Goal: Information Seeking & Learning: Learn about a topic

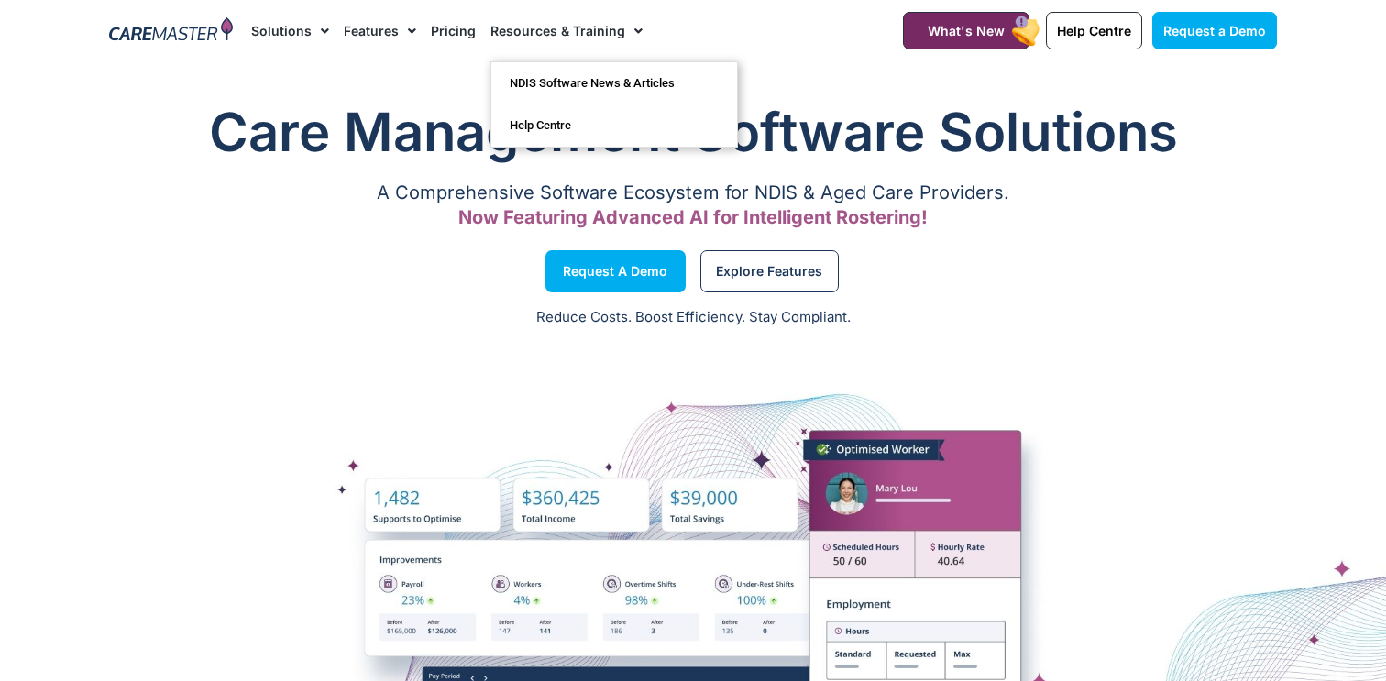
click at [625, 30] on span "Menu" at bounding box center [633, 31] width 17 height 31
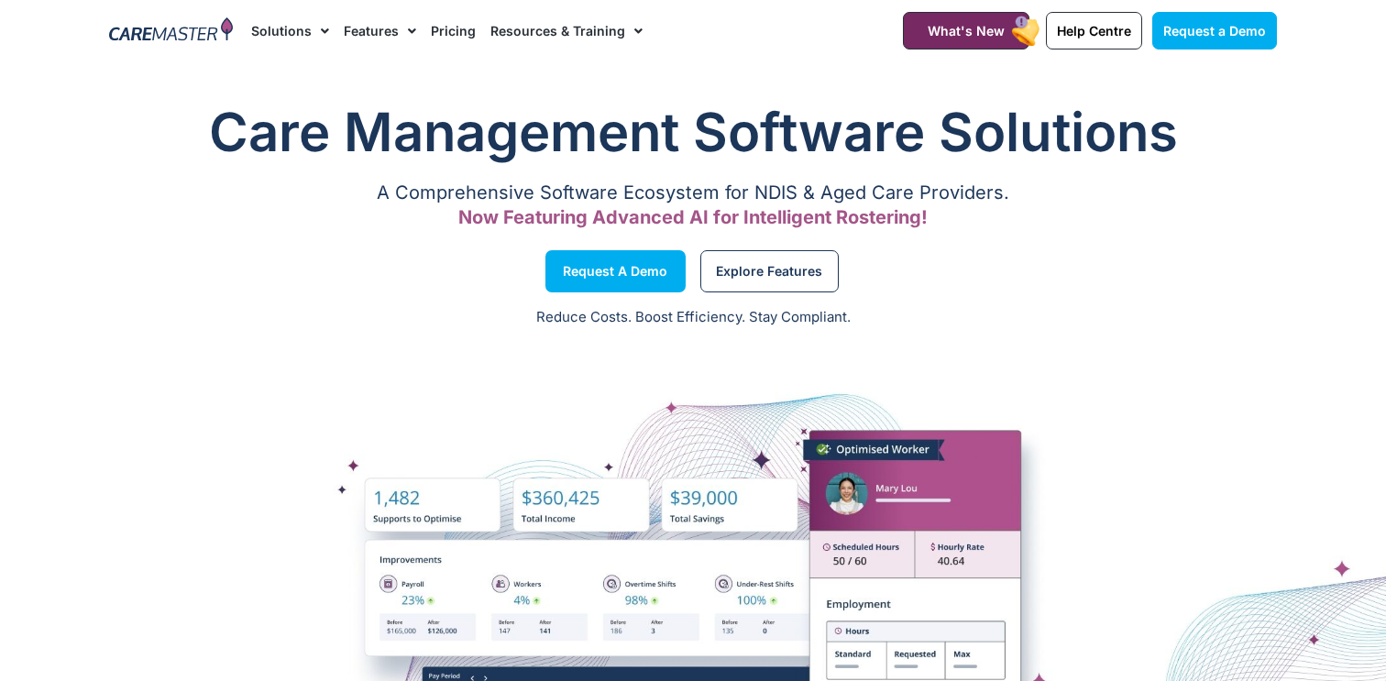
click at [441, 31] on link "Pricing" at bounding box center [453, 30] width 45 height 61
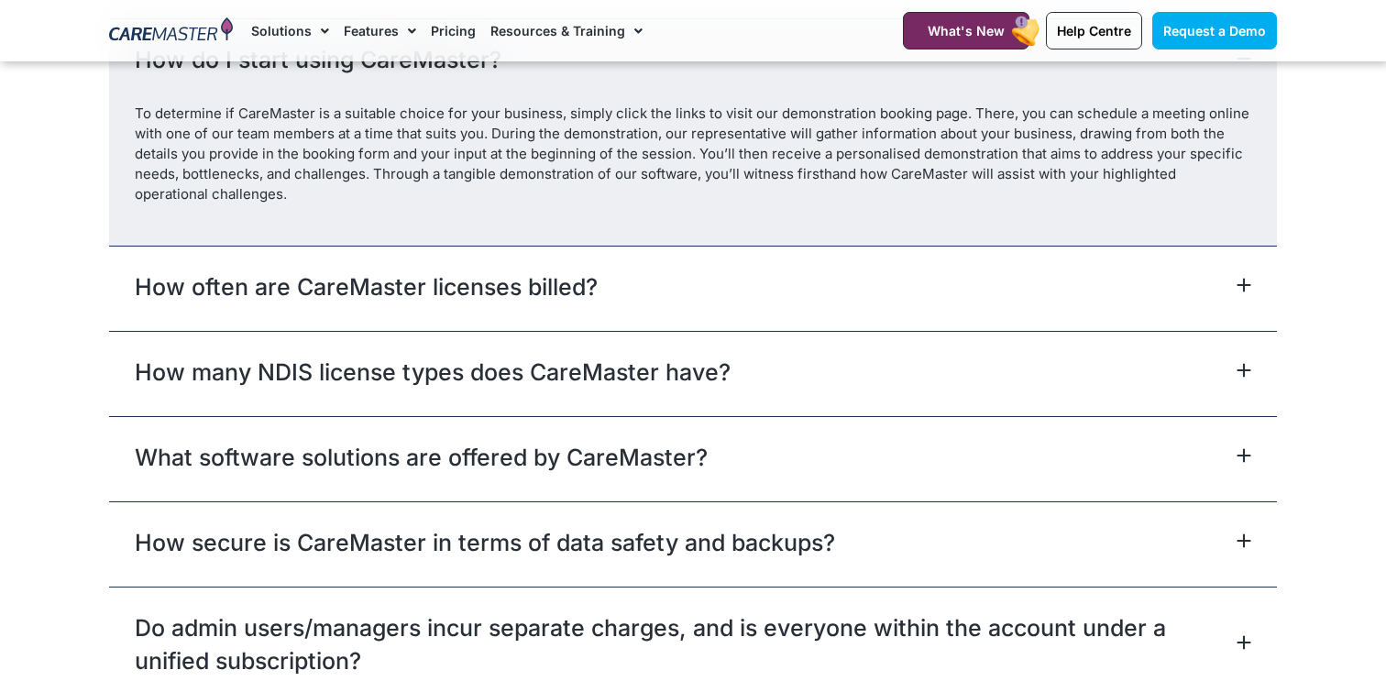
scroll to position [8171, 0]
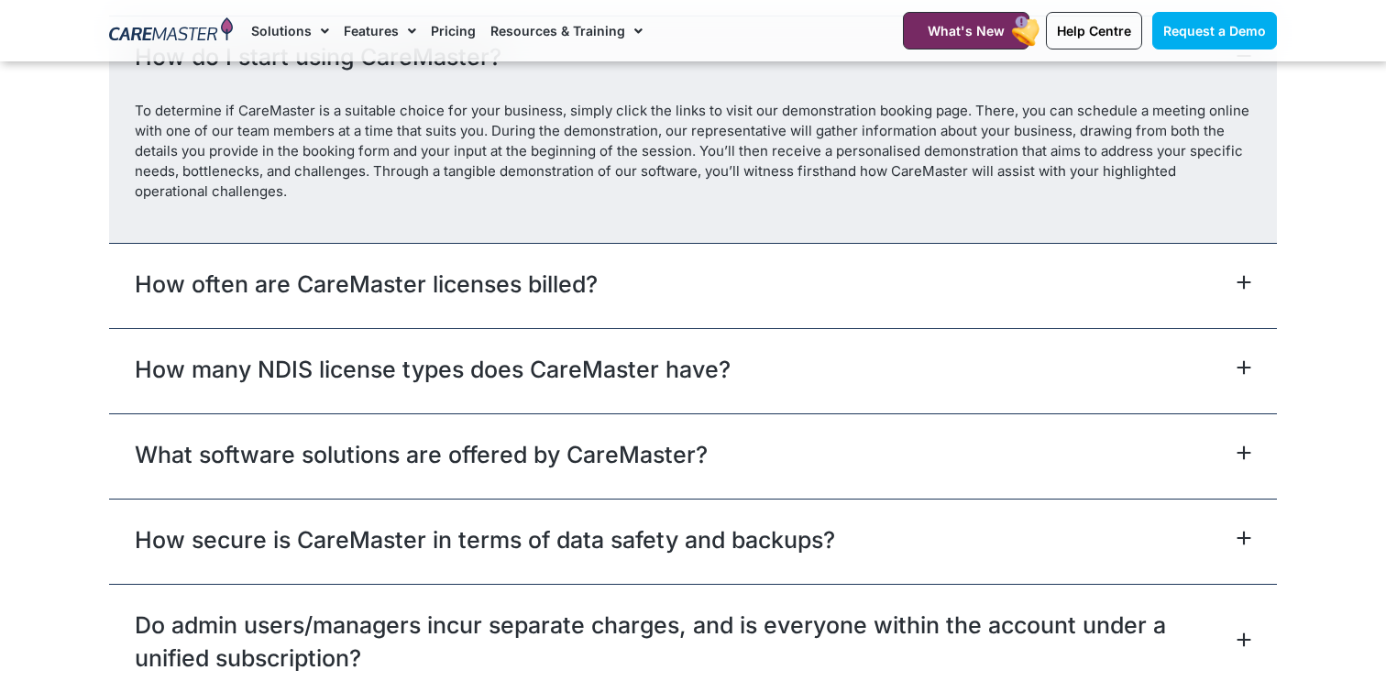
click at [763, 310] on div "How often are CareMaster licenses billed?" at bounding box center [693, 285] width 1168 height 85
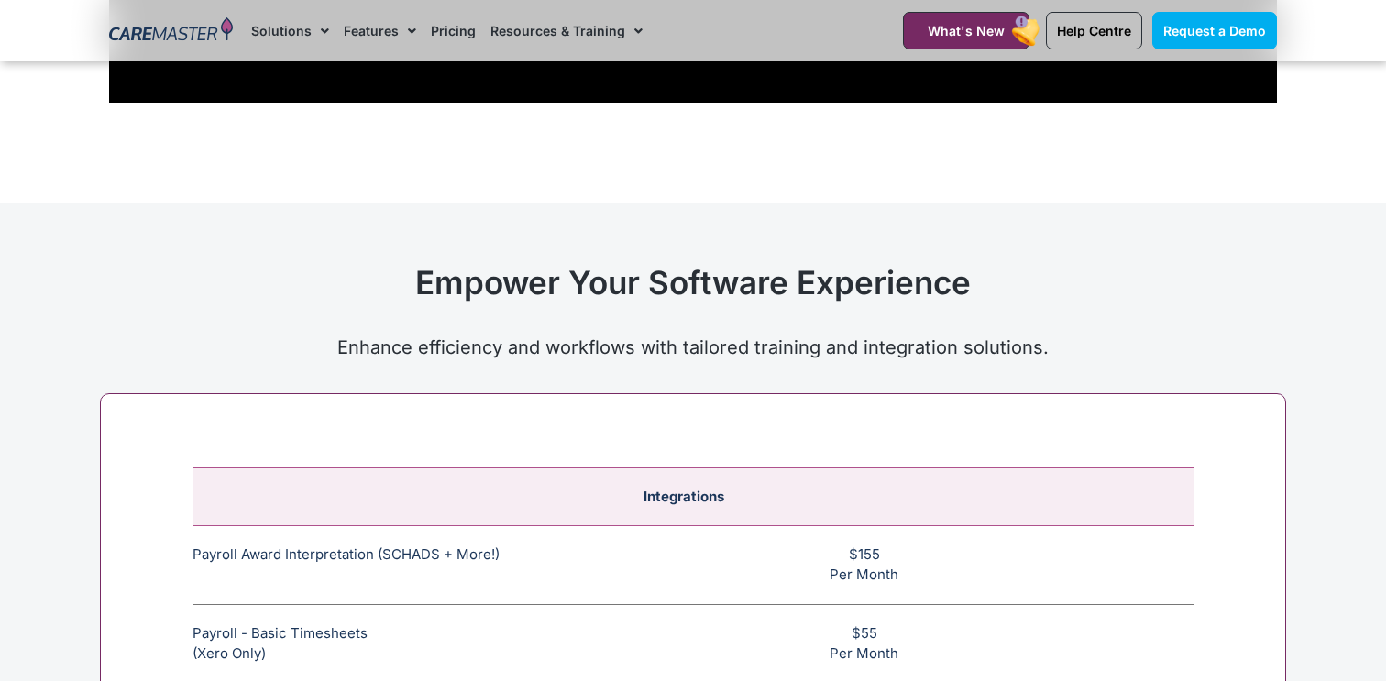
scroll to position [6629, 0]
